Goal: Complete application form

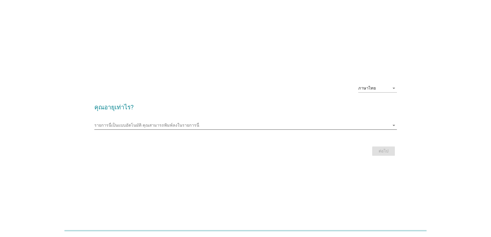
click at [393, 126] on icon "arrow_drop_down" at bounding box center [394, 125] width 6 height 6
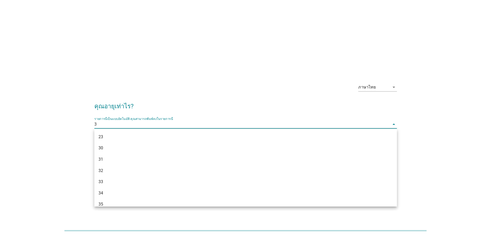
type input "30"
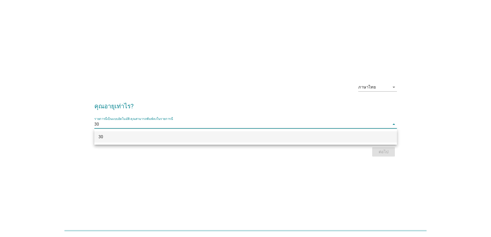
click at [373, 140] on div "30" at bounding box center [245, 136] width 303 height 11
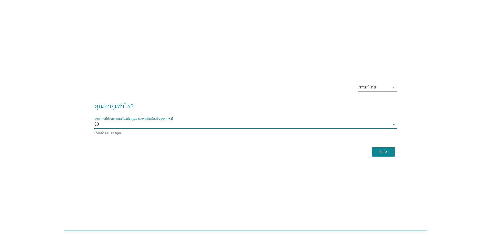
click at [434, 121] on div "ภาษาไทย arrow_drop_down คุณอายุเท่าไร? รายการนี้เป็นแบบอัตโนมัติ [PERSON_NAME]พ…" at bounding box center [245, 118] width 467 height 87
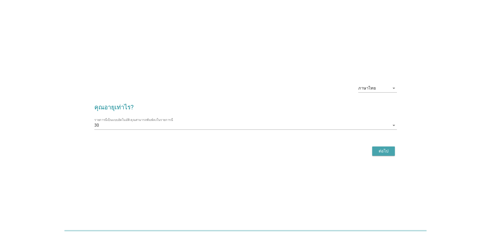
click at [385, 151] on div "ต่อไป" at bounding box center [384, 151] width 14 height 6
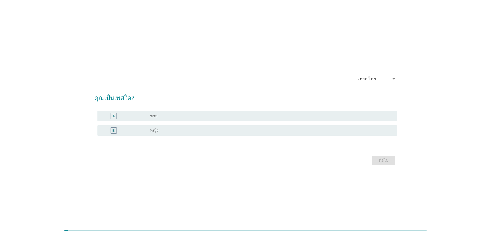
click at [147, 130] on div "B" at bounding box center [126, 130] width 48 height 6
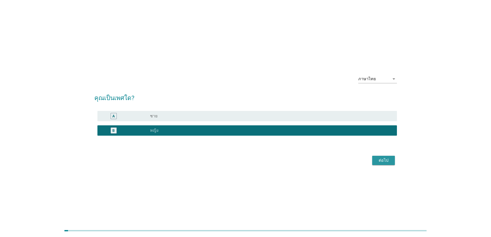
click at [387, 158] on div "ต่อไป" at bounding box center [384, 160] width 14 height 6
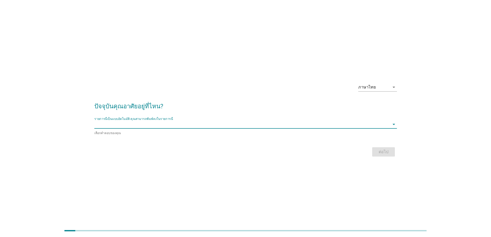
click at [327, 125] on input "รายการนี้เป็นแบบอัตโนมัติ คุณสามารถพิมพ์ลงในรายการนี้" at bounding box center [242, 124] width 296 height 8
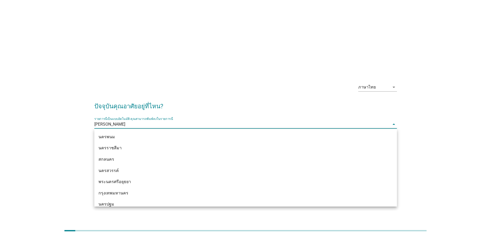
type input "[PERSON_NAME]น"
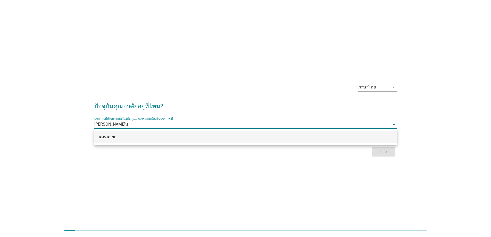
click at [327, 136] on div "นครนายก" at bounding box center [234, 137] width 270 height 6
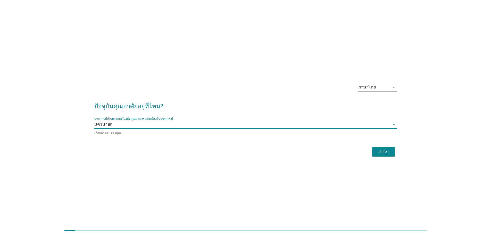
click at [378, 149] on div "ต่อไป" at bounding box center [384, 152] width 14 height 6
